Goal: Transaction & Acquisition: Purchase product/service

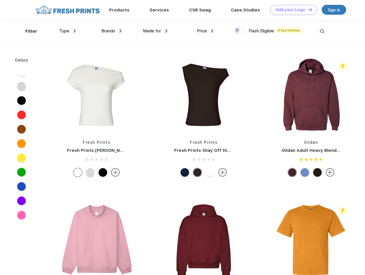
click at [292, 10] on link "Add your Logo Design Tool" at bounding box center [293, 10] width 47 height 10
click at [0, 0] on div "Design Tool" at bounding box center [0, 0] width 0 height 0
click at [307, 9] on link "Add your Logo Design Tool" at bounding box center [293, 10] width 47 height 10
click at [27, 31] on div "Filter" at bounding box center [31, 31] width 12 height 7
click at [68, 31] on span "Type" at bounding box center [64, 30] width 10 height 5
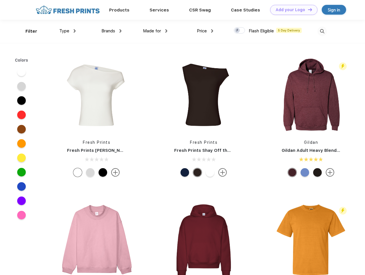
click at [111, 31] on span "Brands" at bounding box center [108, 30] width 14 height 5
click at [155, 31] on span "Made for" at bounding box center [152, 30] width 18 height 5
click at [205, 31] on span "Price" at bounding box center [202, 30] width 10 height 5
click at [239, 31] on div at bounding box center [239, 30] width 11 height 6
click at [237, 31] on input "checkbox" at bounding box center [236, 29] width 4 height 4
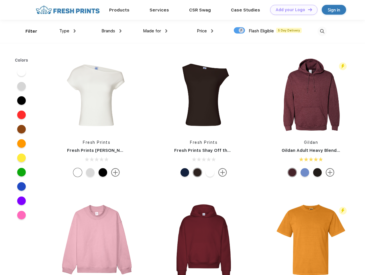
click at [322, 31] on img at bounding box center [321, 31] width 9 height 9
